Goal: Transaction & Acquisition: Book appointment/travel/reservation

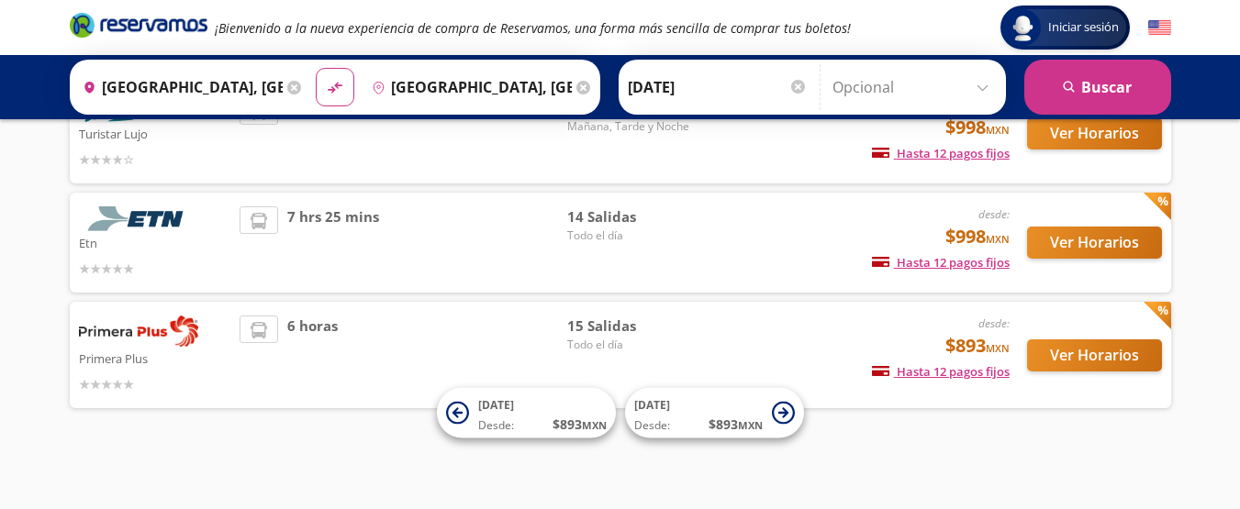
scroll to position [167, 0]
click at [1097, 360] on button "Ver Horarios" at bounding box center [1094, 356] width 135 height 32
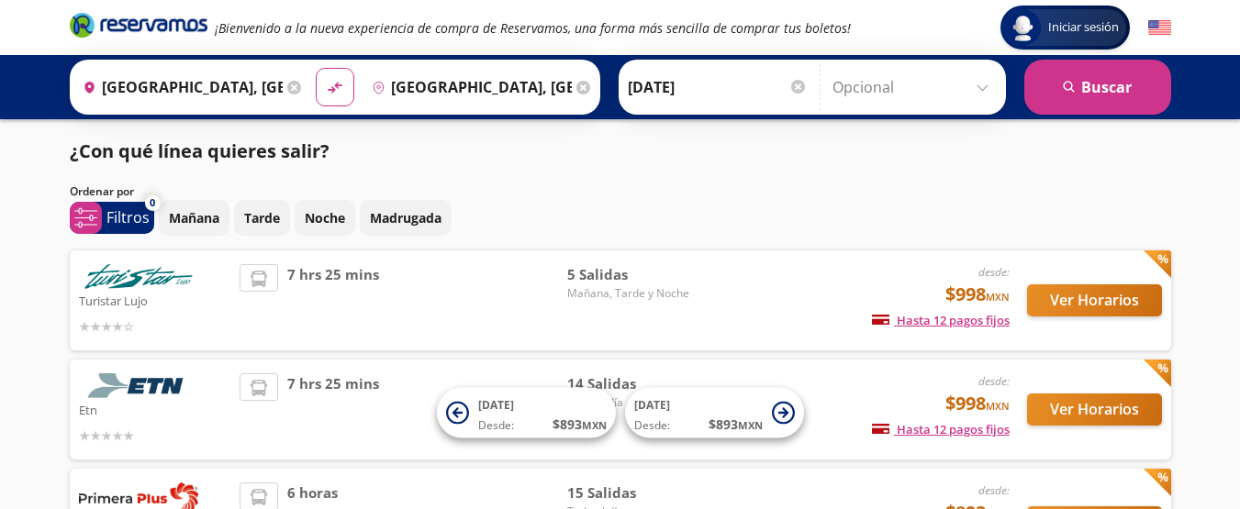
scroll to position [167, 0]
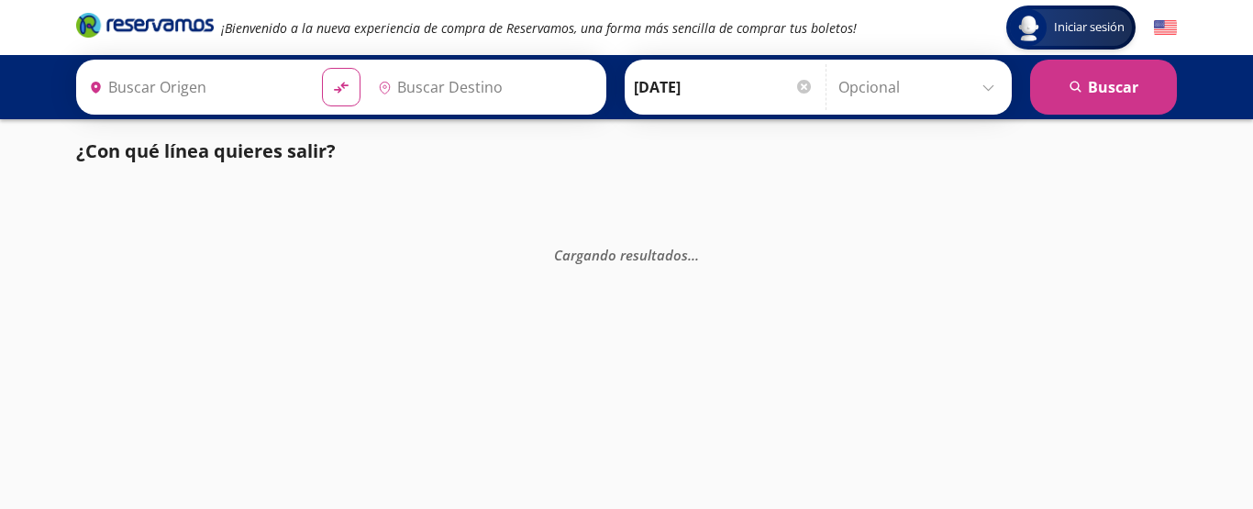
type input "Ciudad de México Auditorio Nacional Cdmx, Distrito Federal"
type input "[GEOGRAPHIC_DATA], [GEOGRAPHIC_DATA]"
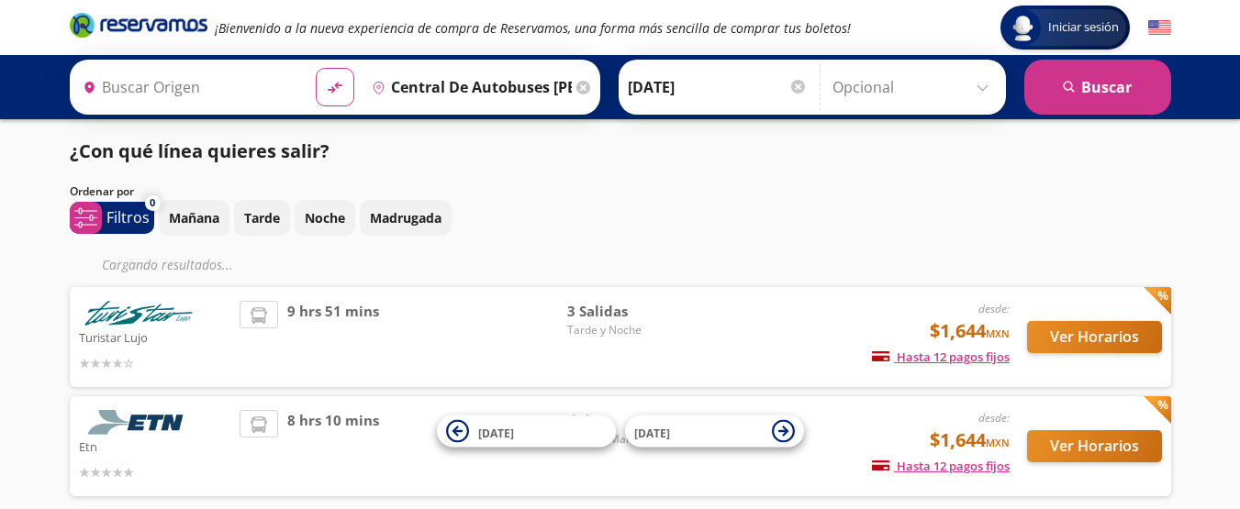
type input "Ciudad de México, Distrito Federal"
click at [1219, 208] on div "Iniciar sesión Iniciar sesión ¡Bienvenido a la nueva experiencia de compra de R…" at bounding box center [620, 298] width 1240 height 597
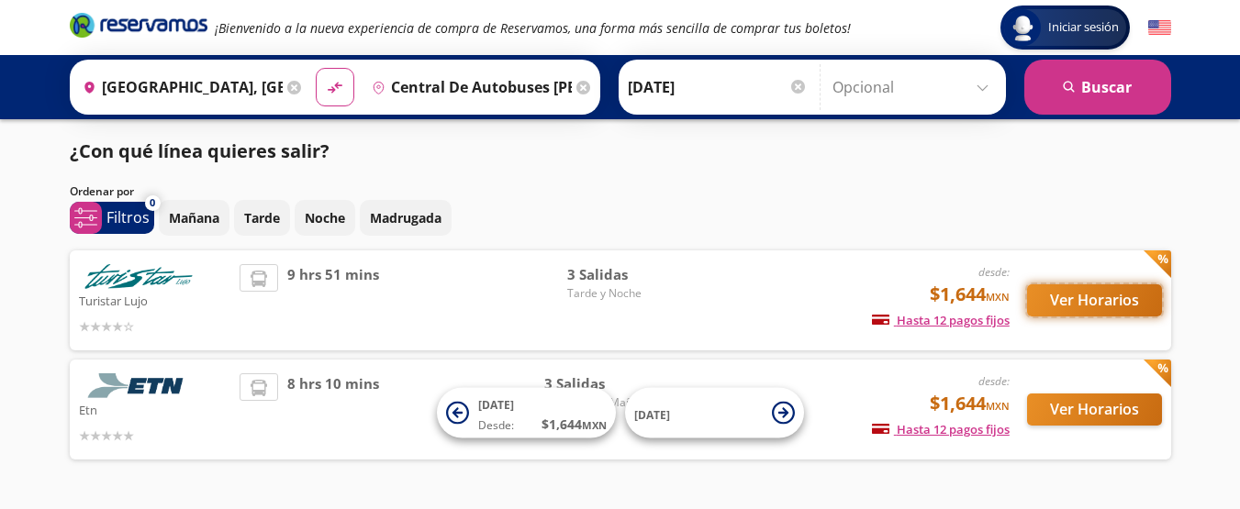
click at [1116, 307] on button "Ver Horarios" at bounding box center [1094, 300] width 135 height 32
